Goal: Task Accomplishment & Management: Use online tool/utility

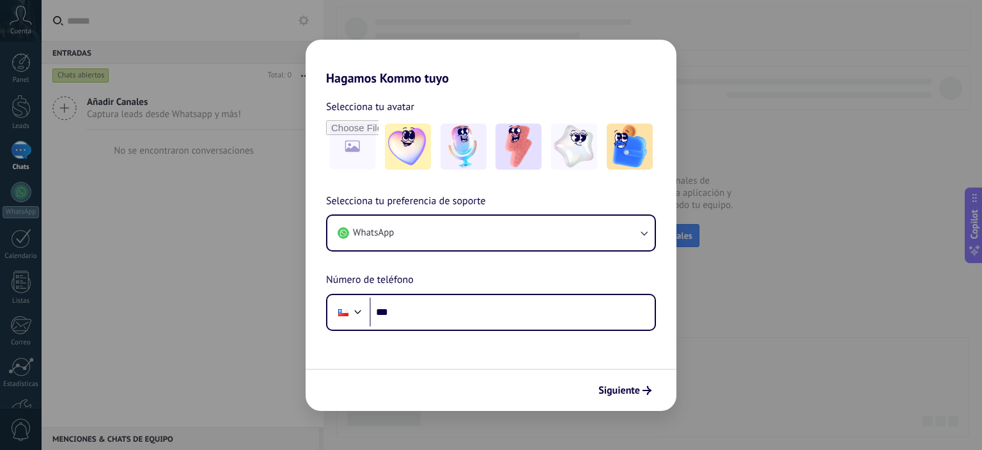
click at [758, 84] on div "Hagamos Kommo tuyo Selecciona tu avatar Selecciona tu preferencia de soporte Wh…" at bounding box center [491, 225] width 982 height 450
click at [524, 144] on img at bounding box center [519, 146] width 46 height 46
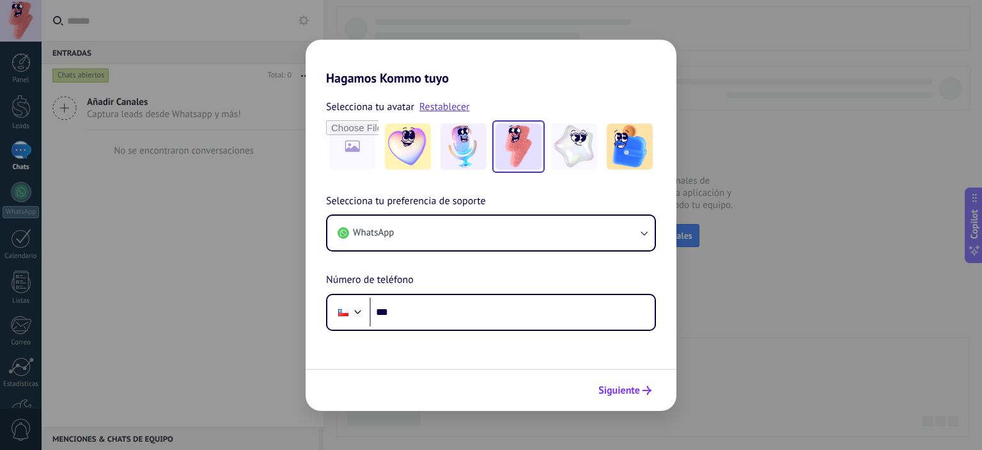
click at [632, 395] on span "Siguiente" at bounding box center [620, 390] width 42 height 9
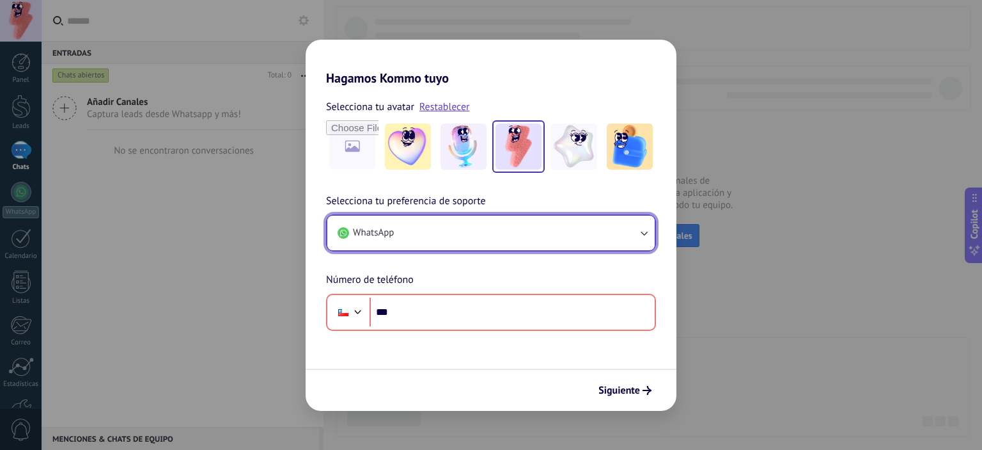
click at [637, 240] on button "WhatsApp" at bounding box center [490, 232] width 327 height 35
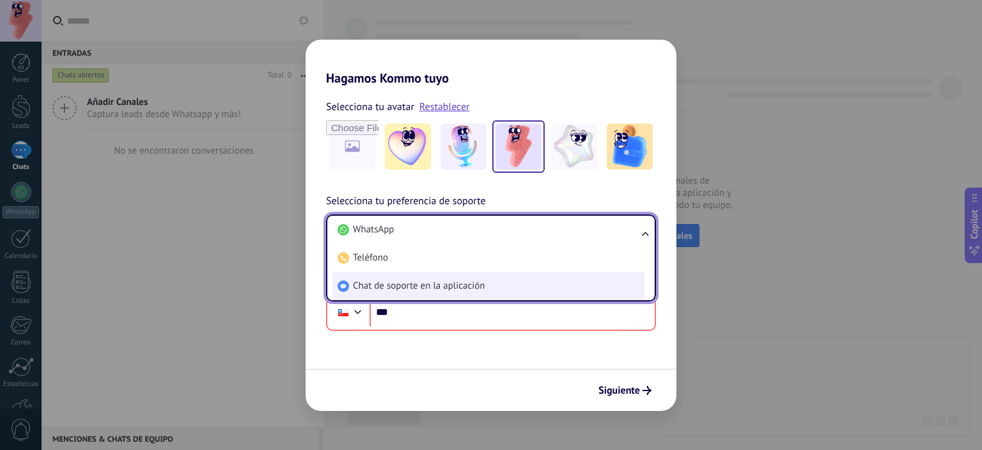
click at [402, 296] on li "Chat de soporte en la aplicación" at bounding box center [489, 286] width 312 height 28
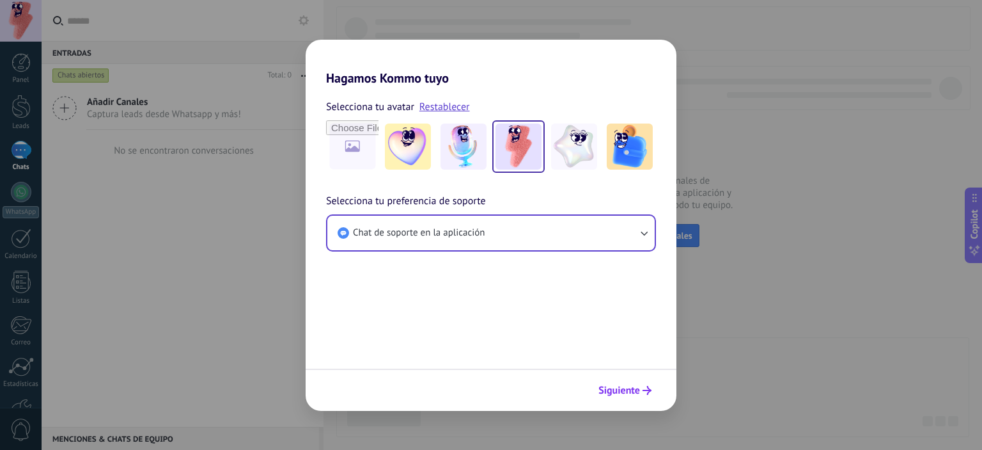
click at [618, 393] on span "Siguiente" at bounding box center [620, 390] width 42 height 9
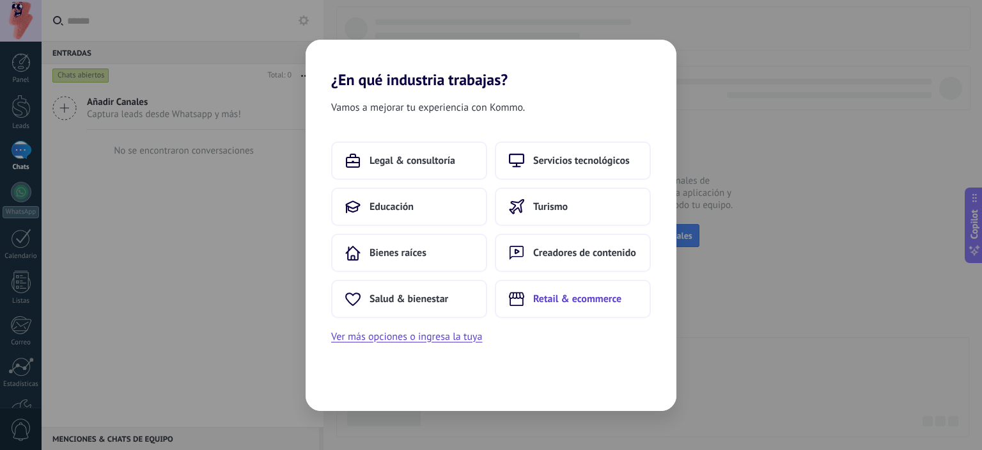
click at [544, 299] on span "Retail & ecommerce" at bounding box center [577, 298] width 88 height 13
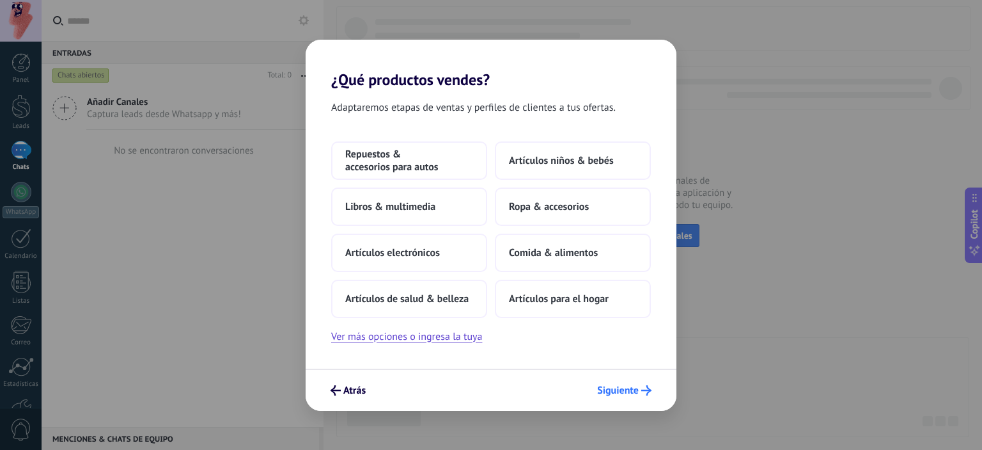
click at [611, 380] on button "Siguiente" at bounding box center [624, 390] width 66 height 22
click at [615, 386] on span "Siguiente" at bounding box center [618, 390] width 42 height 9
click at [614, 395] on span "Siguiente" at bounding box center [618, 390] width 42 height 9
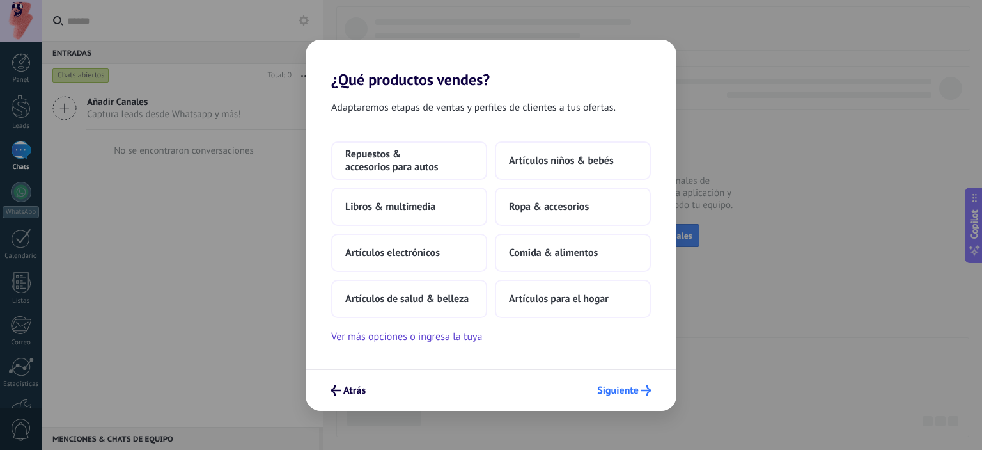
click at [606, 386] on span "Siguiente" at bounding box center [618, 390] width 42 height 9
click at [556, 262] on button "Comida & alimentos" at bounding box center [573, 252] width 156 height 38
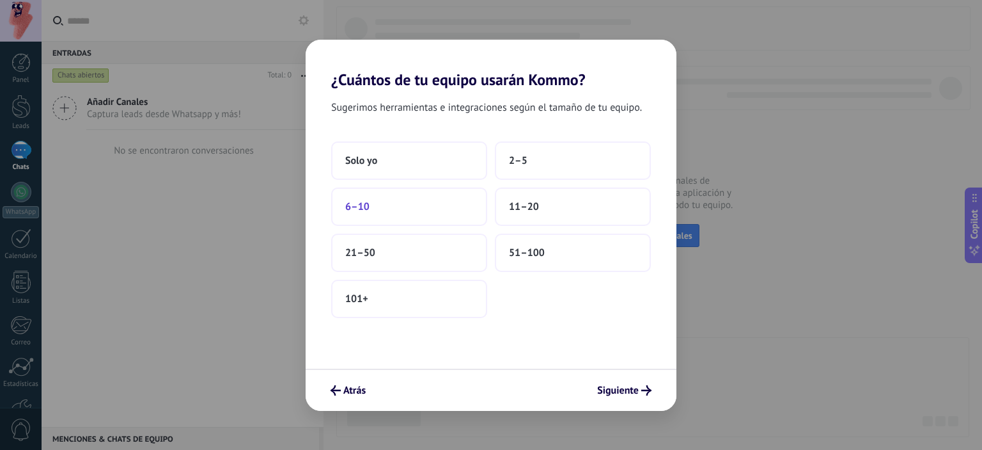
click at [366, 205] on span "6–10" at bounding box center [357, 206] width 24 height 13
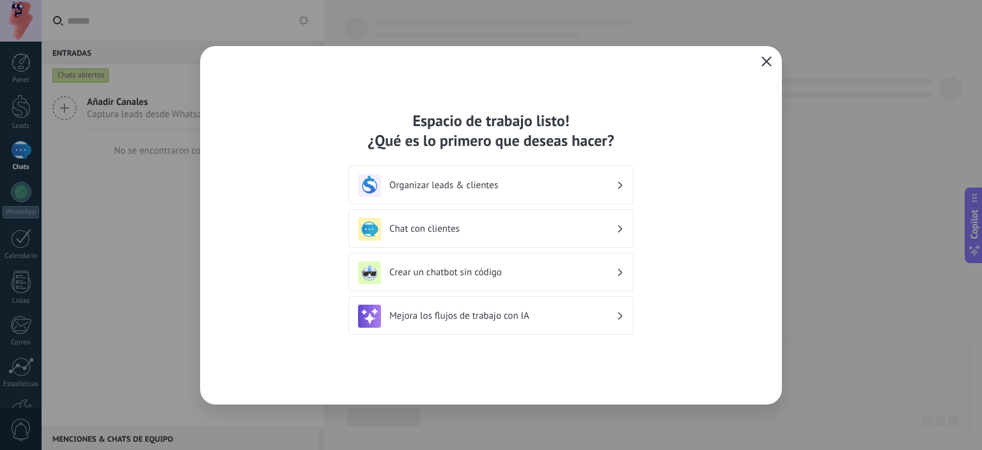
click at [763, 68] on button "button" at bounding box center [766, 62] width 17 height 18
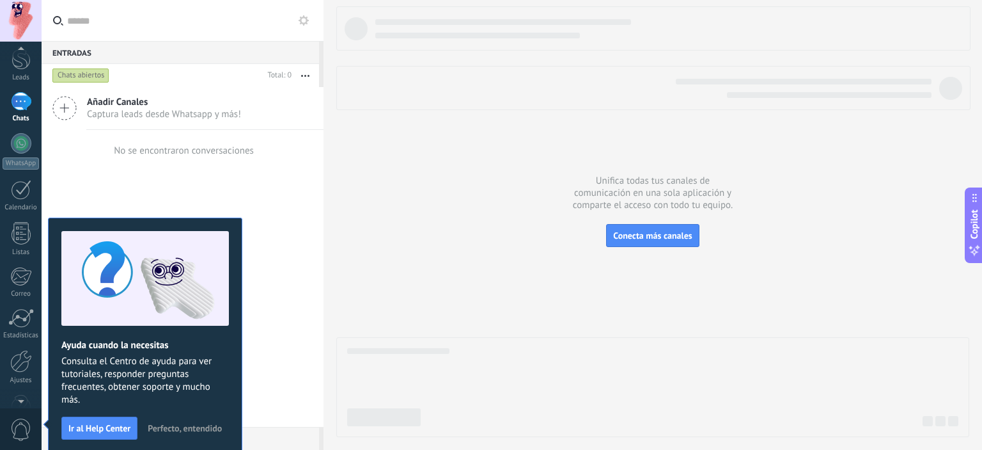
click at [18, 399] on div at bounding box center [21, 398] width 42 height 19
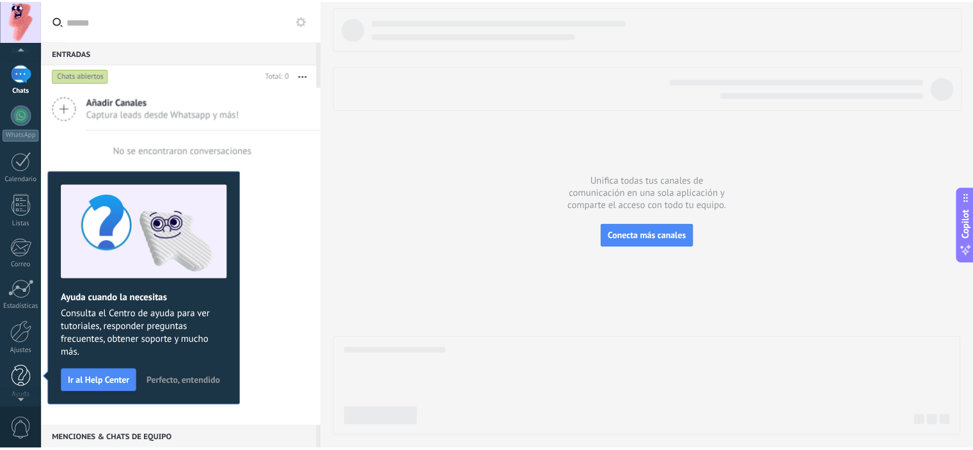
scroll to position [82, 0]
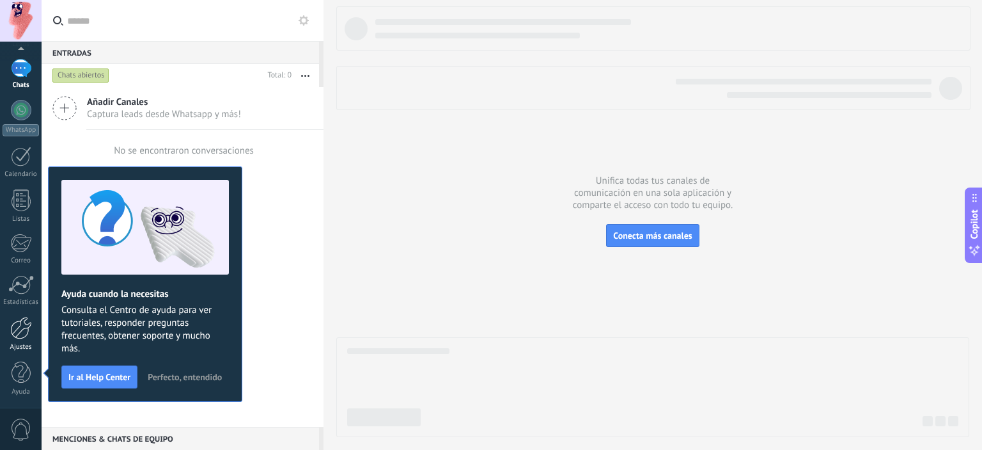
click at [20, 322] on div at bounding box center [21, 328] width 22 height 22
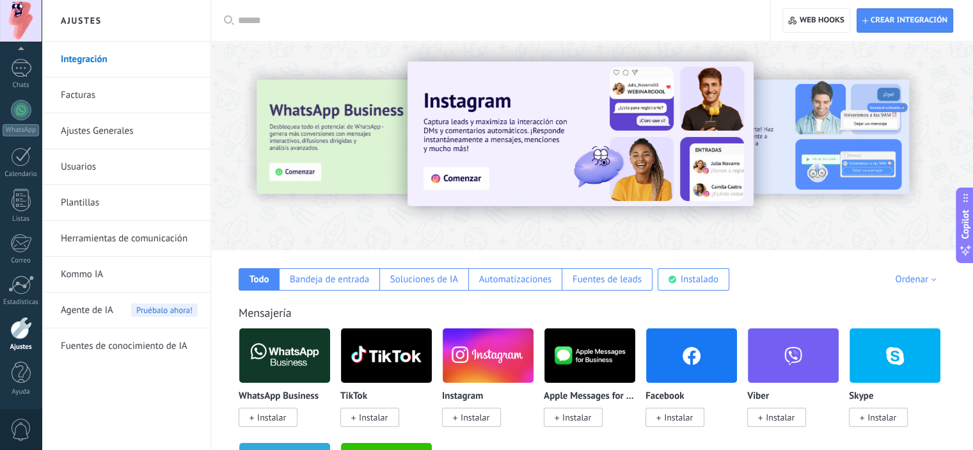
click at [476, 418] on span "Instalar" at bounding box center [474, 417] width 29 height 12
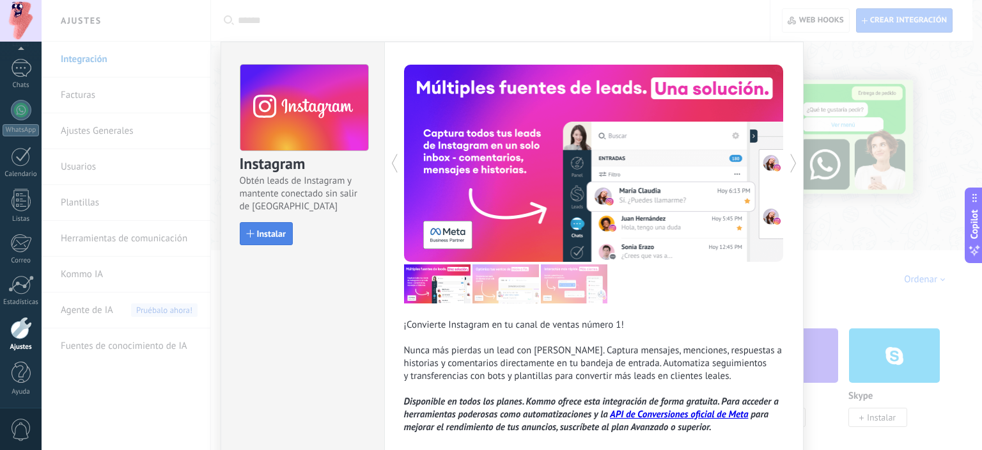
click at [262, 237] on span "Instalar" at bounding box center [271, 233] width 29 height 9
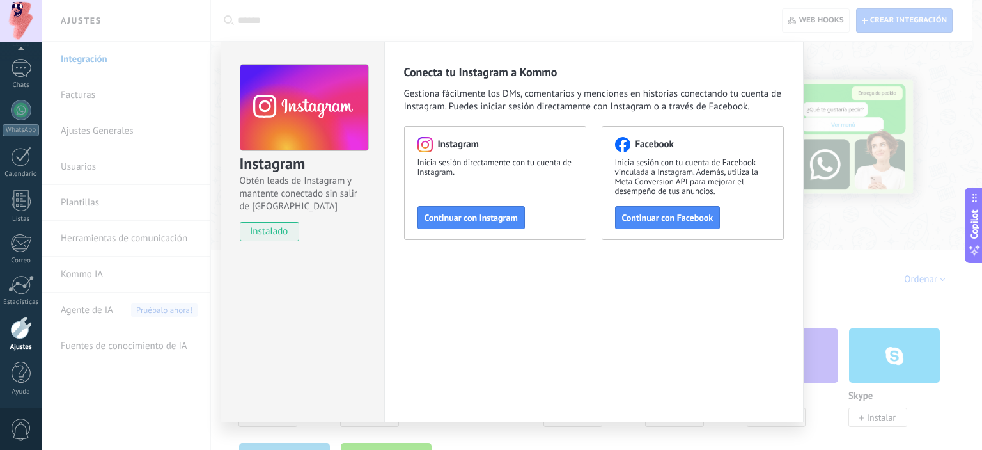
click at [572, 25] on div "Instagram Obtén leads de Instagram y mantente conectado sin salir de Kommo inst…" at bounding box center [512, 225] width 941 height 450
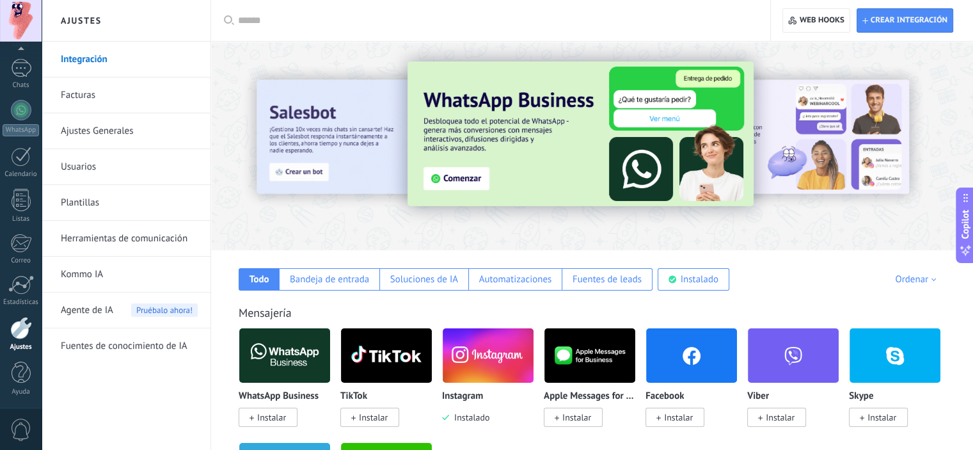
click at [471, 366] on img at bounding box center [487, 355] width 91 height 62
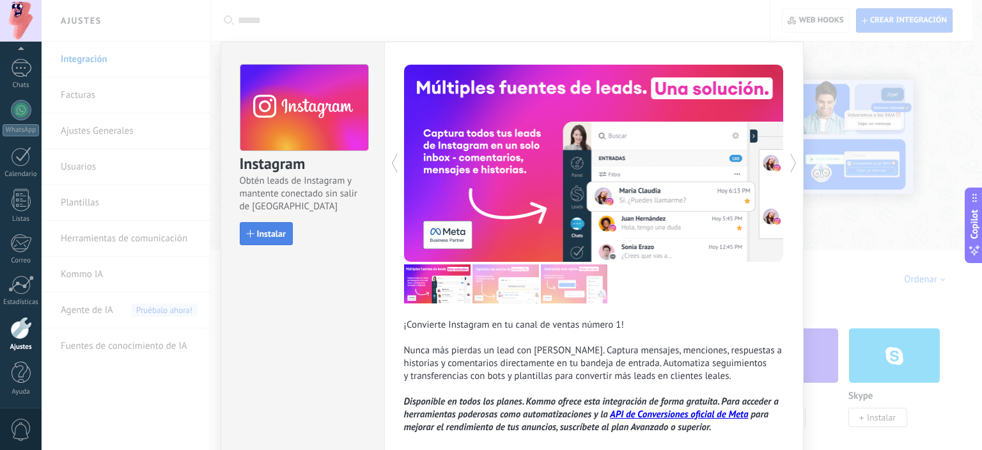
click at [263, 229] on span "Instalar" at bounding box center [271, 233] width 29 height 9
